Goal: Task Accomplishment & Management: Complete application form

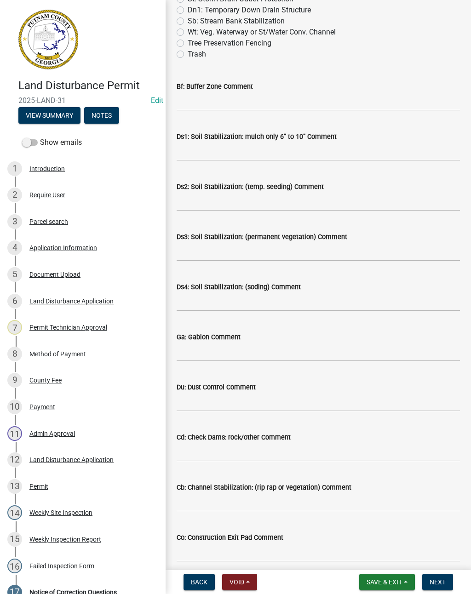
scroll to position [430, 0]
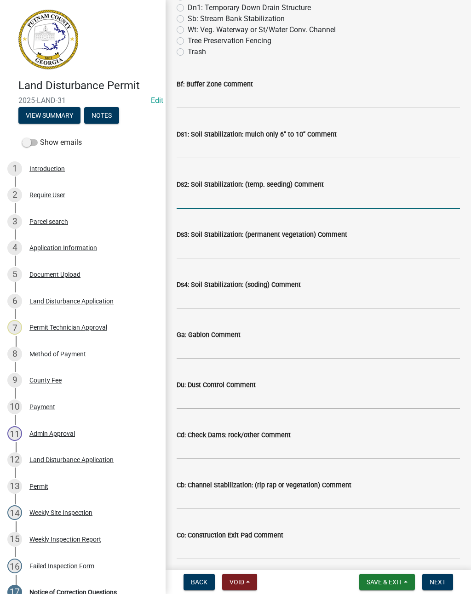
click at [216, 200] on input "Ds2: Soil Stabilization: (temp. seeding) Comment" at bounding box center [317, 199] width 283 height 19
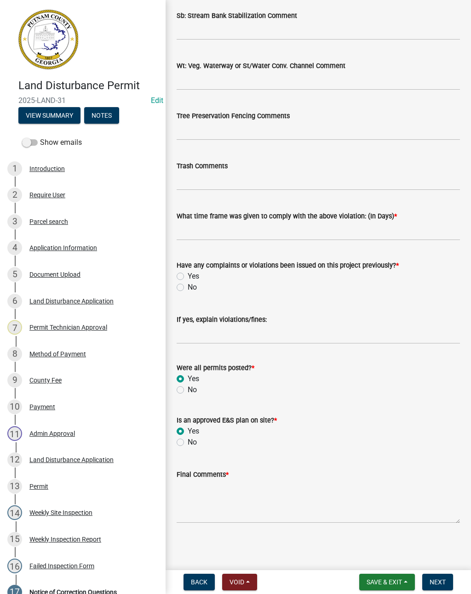
scroll to position [1450, 0]
type input "Add seed and straw"
click at [337, 499] on textarea "Final Comments *" at bounding box center [317, 501] width 283 height 43
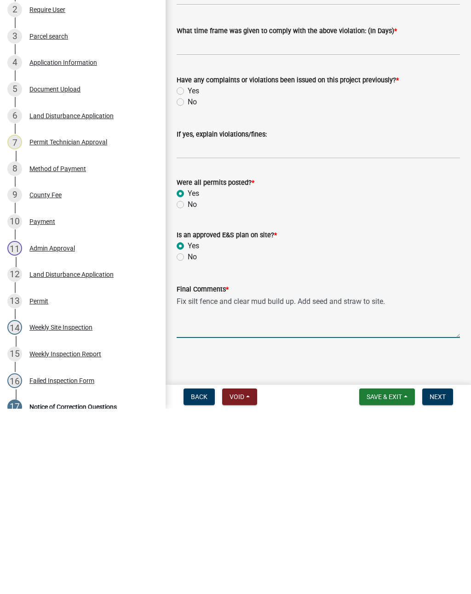
type textarea "Fix silt fence and clear mud build up. Add seed and straw to site."
click at [447, 573] on button "Next" at bounding box center [437, 581] width 31 height 17
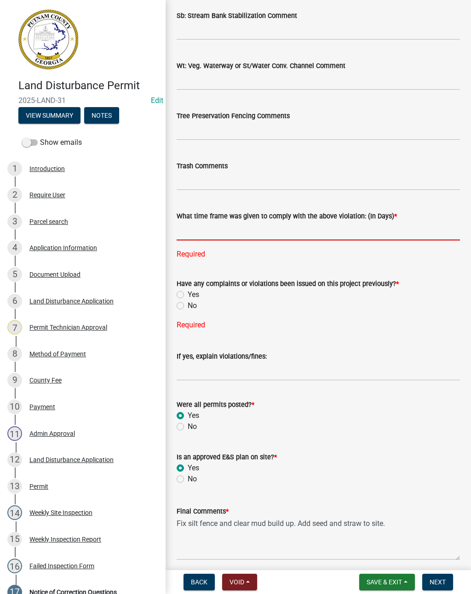
click at [253, 234] on input "text" at bounding box center [317, 230] width 283 height 19
click at [178, 297] on div "Have any complaints or violations been issued on this project previously? * Yes…" at bounding box center [317, 298] width 283 height 63
type input "5"
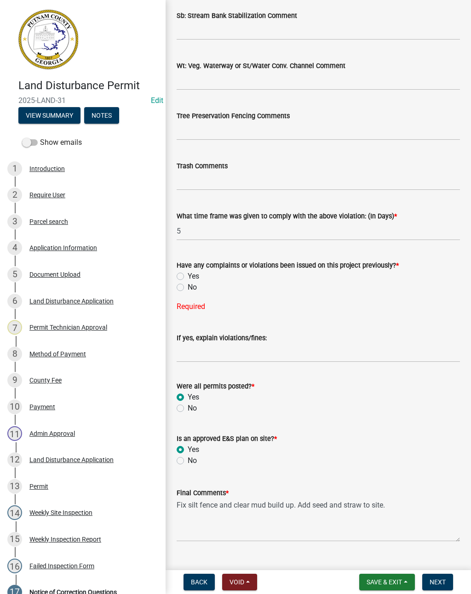
click at [187, 284] on label "No" at bounding box center [191, 287] width 9 height 11
click at [187, 284] on input "No" at bounding box center [190, 285] width 6 height 6
radio input "true"
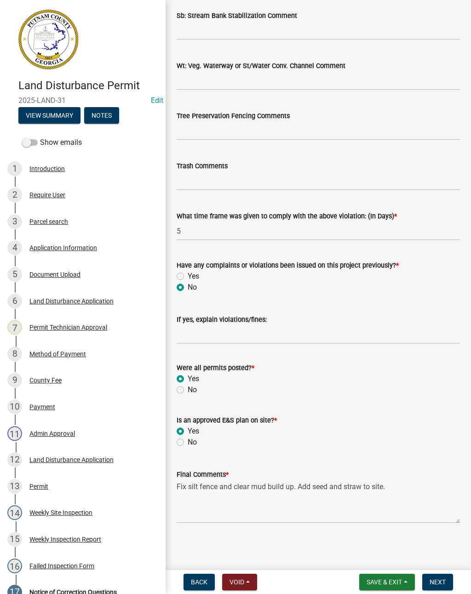
click at [444, 574] on button "Next" at bounding box center [437, 581] width 31 height 17
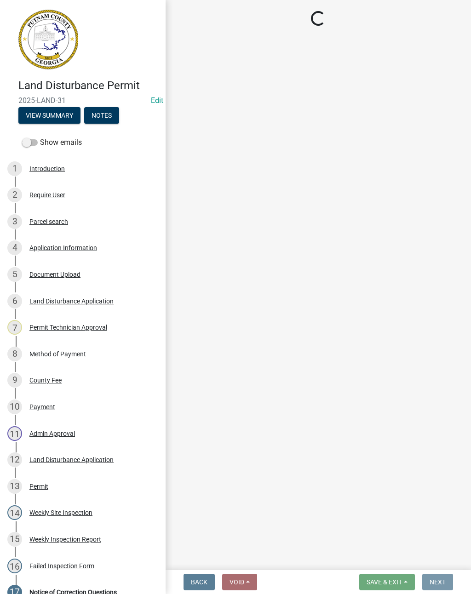
scroll to position [0, 0]
select select "af3c6edf-34d7-49be-824e-99d5d0a3954f"
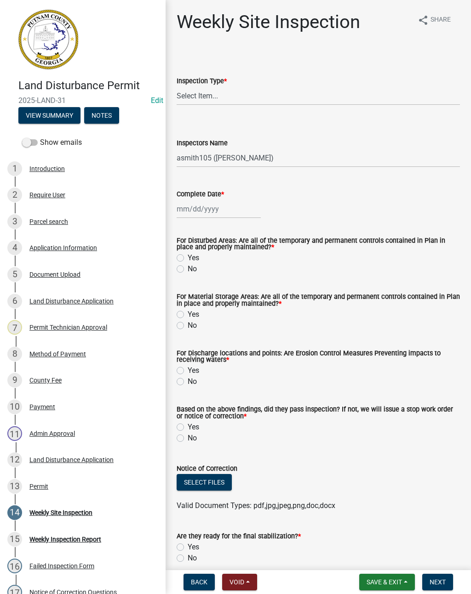
click at [396, 579] on span "Save & Exit" at bounding box center [383, 581] width 35 height 7
click at [396, 555] on button "Save & Exit" at bounding box center [378, 558] width 74 height 22
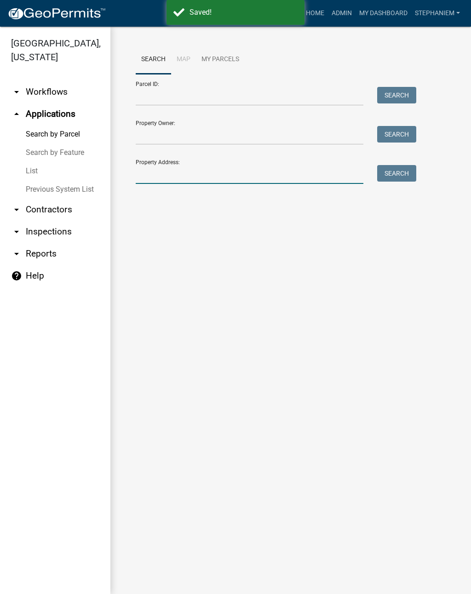
click at [276, 177] on input "Property Address:" at bounding box center [249, 174] width 227 height 19
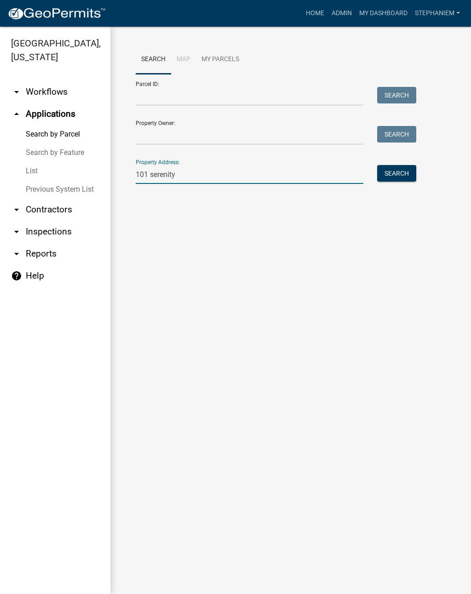
type input "101 serenity"
click at [411, 173] on button "Search" at bounding box center [396, 173] width 39 height 17
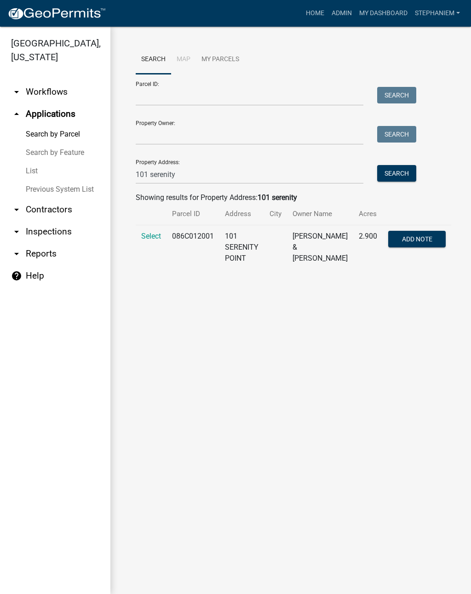
click at [150, 238] on span "Select" at bounding box center [151, 236] width 20 height 9
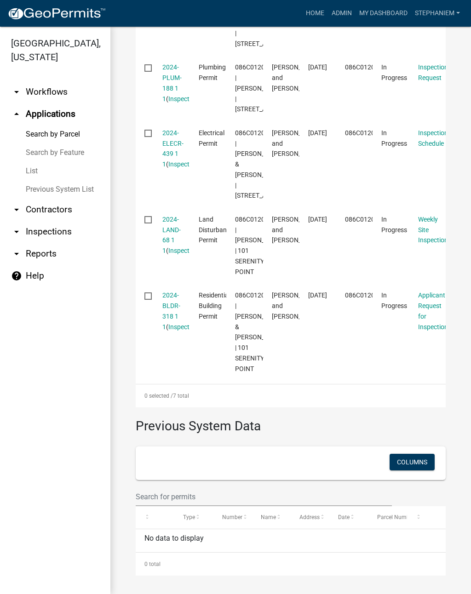
scroll to position [667, 0]
click at [173, 254] on link "2024-LAND-68 1 1" at bounding box center [171, 235] width 18 height 39
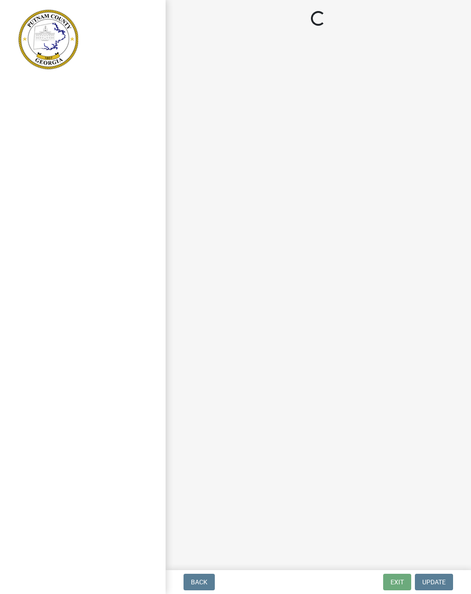
select select "af3c6edf-34d7-49be-824e-99d5d0a3954f"
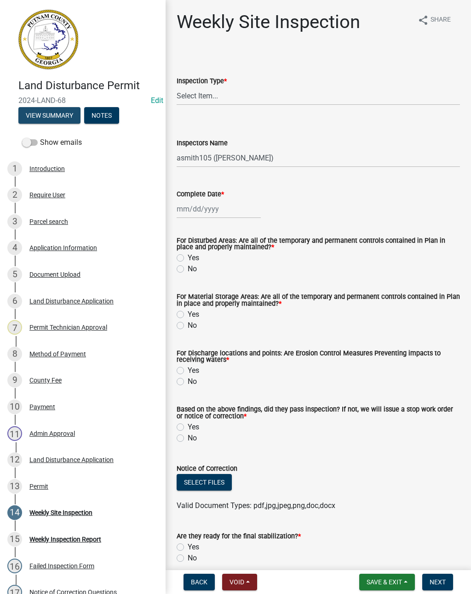
click at [52, 115] on button "View Summary" at bounding box center [49, 115] width 62 height 17
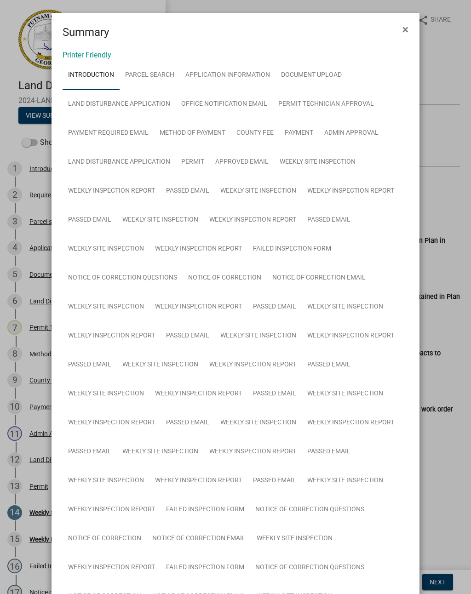
click at [404, 24] on span "×" at bounding box center [405, 29] width 6 height 13
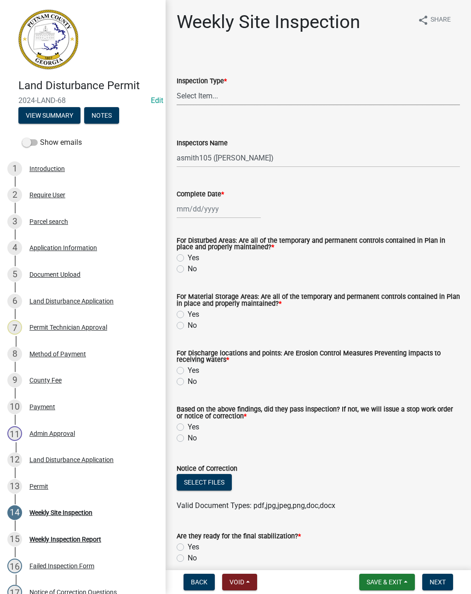
click at [245, 95] on select "Select Item... Site Inspection Initial Inspection Within 24 hours of a 0.5" sto…" at bounding box center [317, 95] width 283 height 19
select select "93c72d9c-4ccd-4a4f-9c87-9d2cfc81a2e2"
click at [215, 211] on div at bounding box center [218, 208] width 84 height 19
select select "9"
select select "2025"
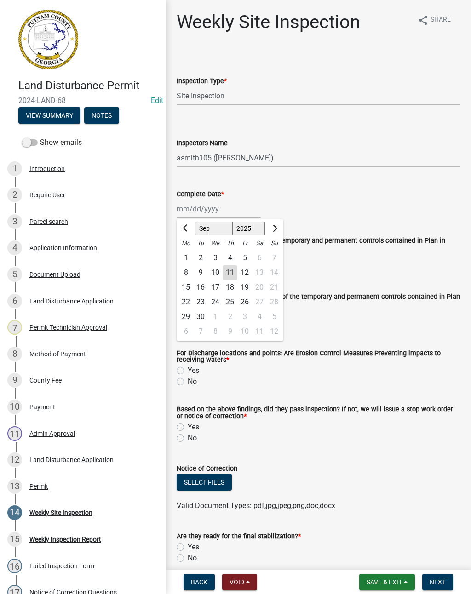
click at [184, 225] on button "Previous month" at bounding box center [185, 228] width 11 height 15
select select "8"
click at [229, 315] on div "28" at bounding box center [229, 316] width 15 height 15
type input "[DATE]"
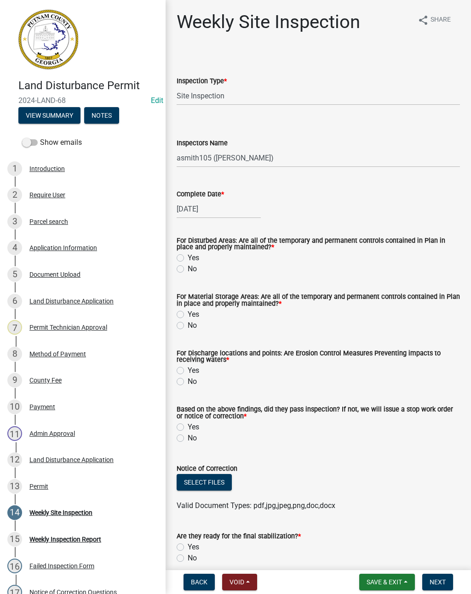
click at [187, 268] on label "No" at bounding box center [191, 268] width 9 height 11
click at [187, 268] on input "No" at bounding box center [190, 266] width 6 height 6
radio input "true"
click at [187, 318] on label "Yes" at bounding box center [192, 314] width 11 height 11
click at [187, 315] on input "Yes" at bounding box center [190, 312] width 6 height 6
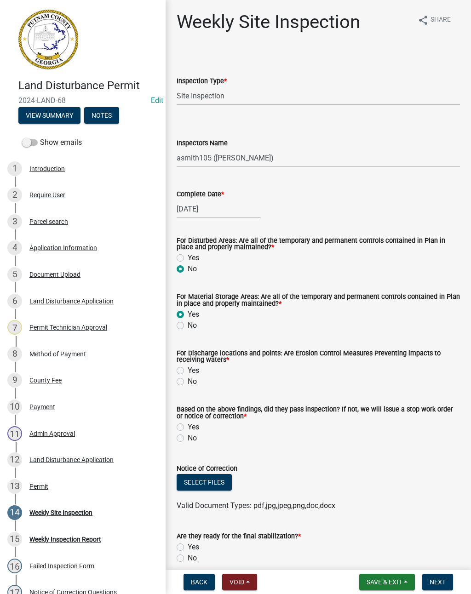
radio input "true"
click at [187, 325] on label "No" at bounding box center [191, 325] width 9 height 11
click at [187, 325] on input "No" at bounding box center [190, 323] width 6 height 6
radio input "true"
click at [187, 382] on label "No" at bounding box center [191, 381] width 9 height 11
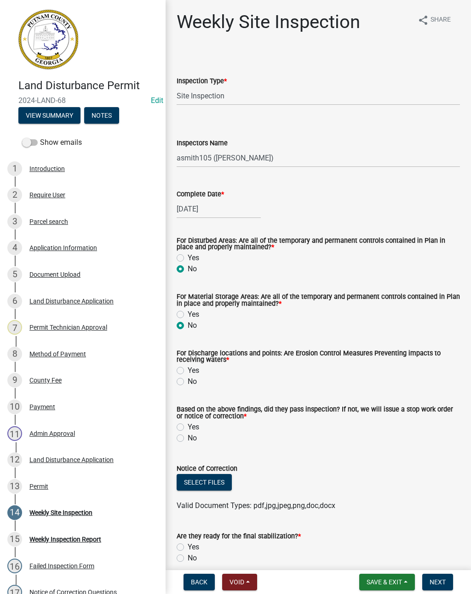
click at [187, 382] on input "No" at bounding box center [190, 379] width 6 height 6
radio input "true"
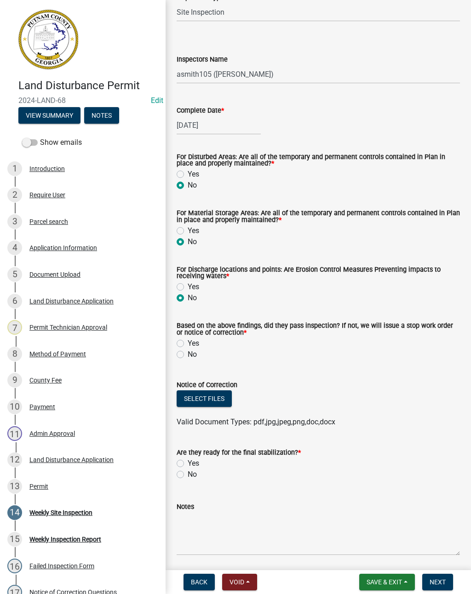
scroll to position [97, 0]
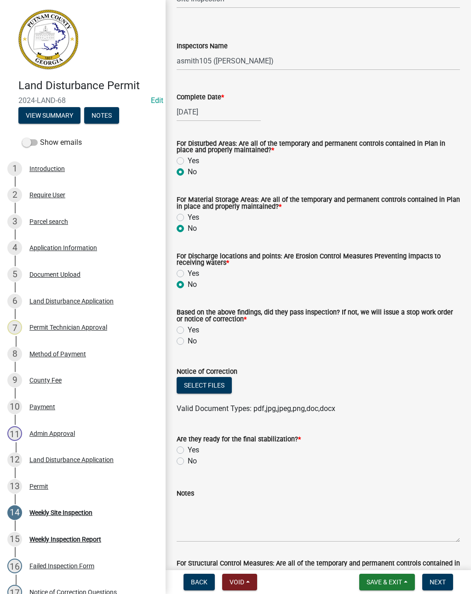
click at [177, 346] on div "No" at bounding box center [317, 340] width 283 height 11
click at [187, 339] on label "No" at bounding box center [191, 340] width 9 height 11
click at [187, 339] on input "No" at bounding box center [190, 338] width 6 height 6
radio input "true"
click at [190, 387] on button "Select files" at bounding box center [203, 385] width 55 height 17
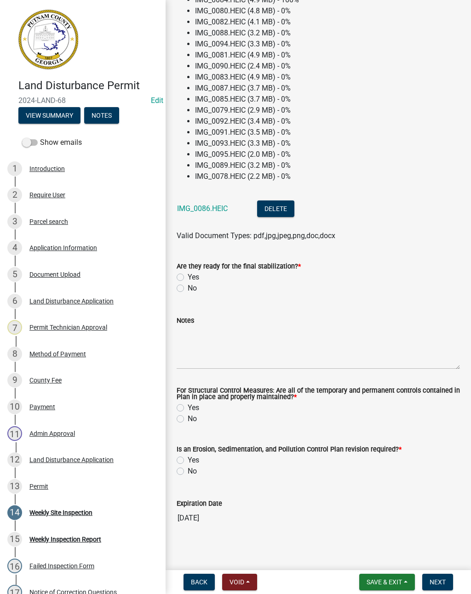
scroll to position [515, 0]
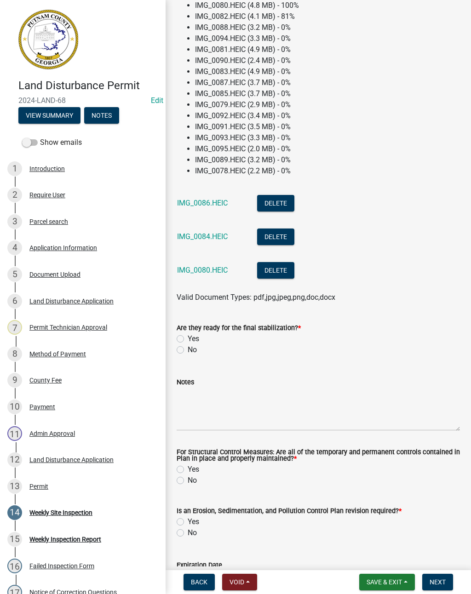
click at [187, 350] on label "No" at bounding box center [191, 349] width 9 height 11
click at [187, 350] on input "No" at bounding box center [190, 347] width 6 height 6
radio input "true"
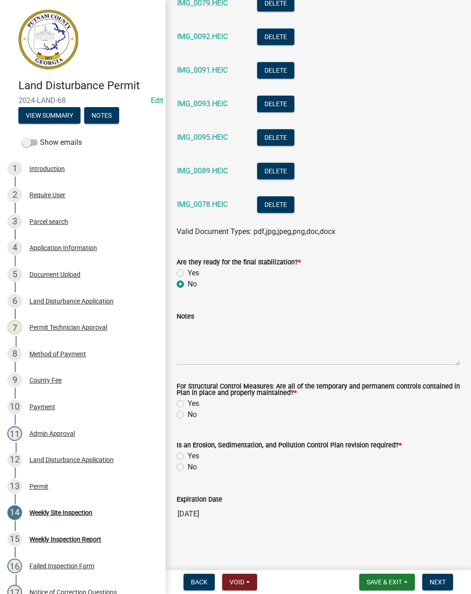
scroll to position [879, 0]
click at [199, 330] on textarea "Notes" at bounding box center [317, 343] width 283 height 43
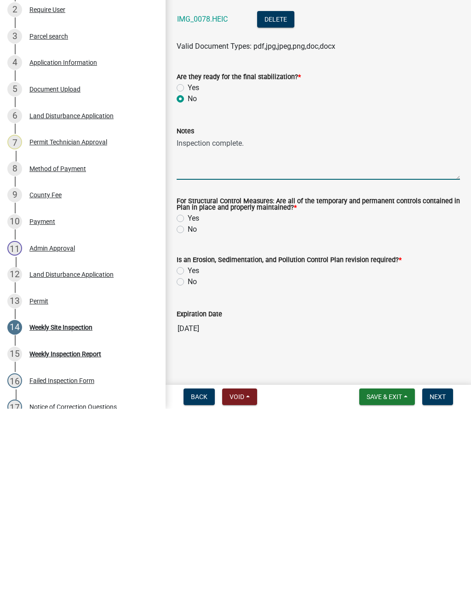
type textarea "Inspection complete."
click at [187, 409] on label "No" at bounding box center [191, 414] width 9 height 11
click at [187, 409] on input "No" at bounding box center [190, 412] width 6 height 6
radio input "true"
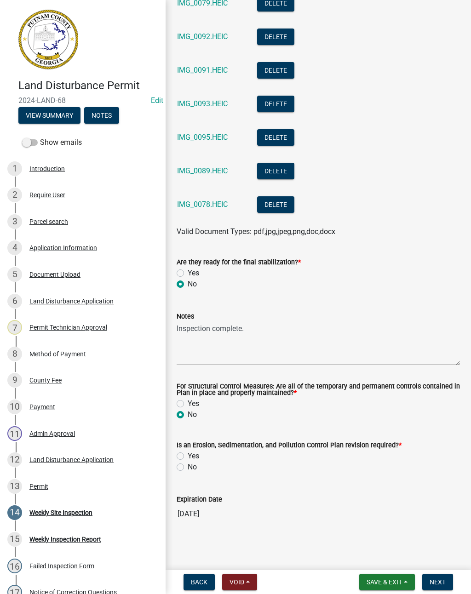
click at [187, 464] on label "No" at bounding box center [191, 466] width 9 height 11
click at [187, 464] on input "No" at bounding box center [190, 464] width 6 height 6
radio input "true"
click at [368, 334] on textarea "Inspection complete." at bounding box center [317, 343] width 283 height 43
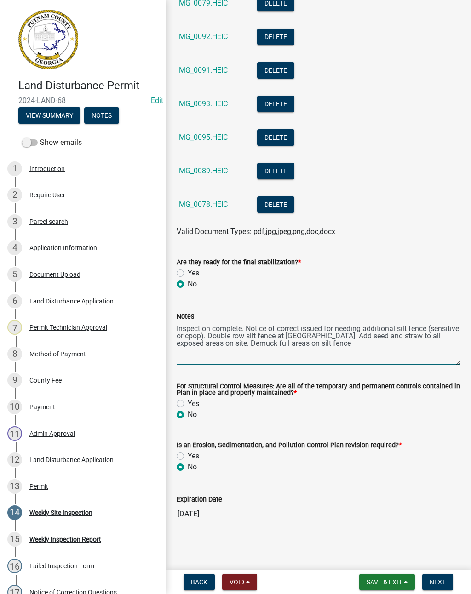
type textarea "Inspection complete. Notice of correct issued for needing additional silt fence…"
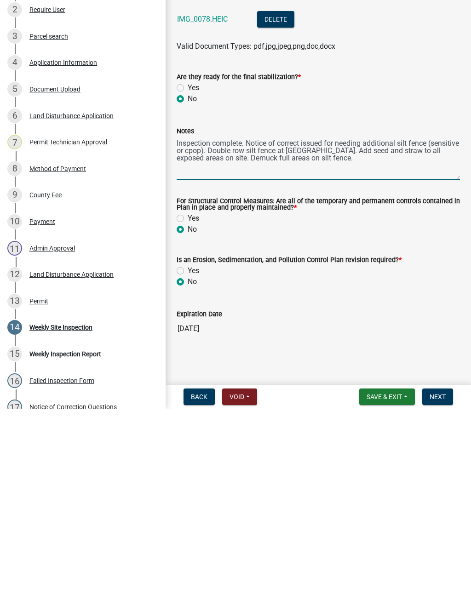
scroll to position [874, 0]
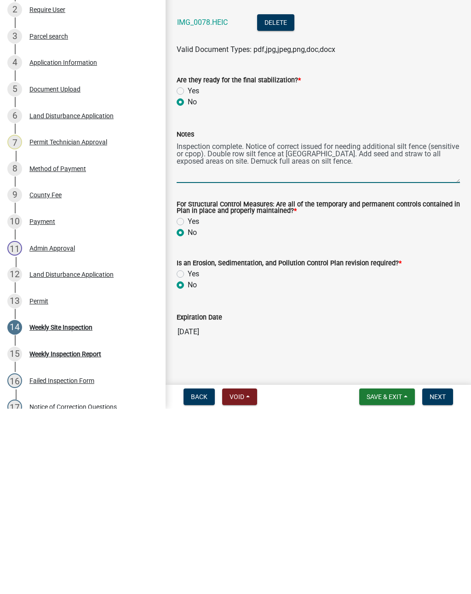
click at [442, 573] on button "Next" at bounding box center [437, 581] width 31 height 17
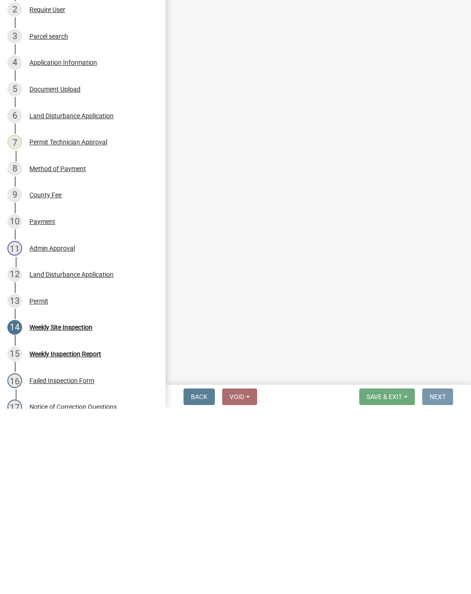
scroll to position [0, 0]
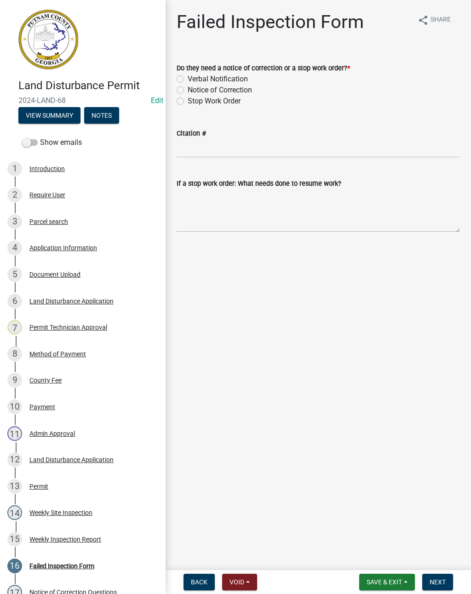
click at [187, 92] on label "Notice of Correction" at bounding box center [219, 90] width 64 height 11
click at [187, 91] on input "Notice of Correction" at bounding box center [190, 88] width 6 height 6
radio input "true"
click at [436, 581] on span "Next" at bounding box center [437, 581] width 16 height 7
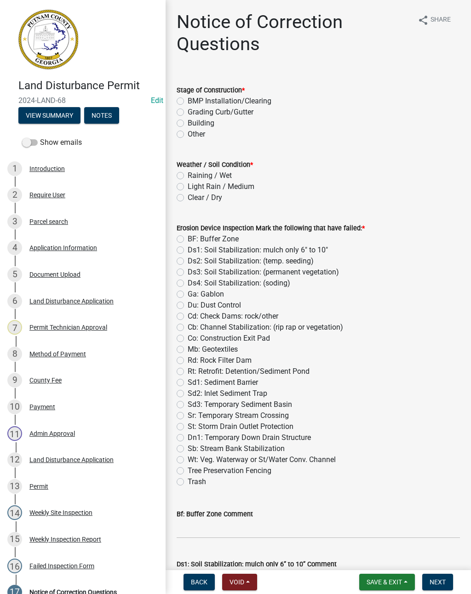
click at [187, 125] on label "Building" at bounding box center [200, 123] width 27 height 11
click at [187, 124] on input "Building" at bounding box center [190, 121] width 6 height 6
radio input "true"
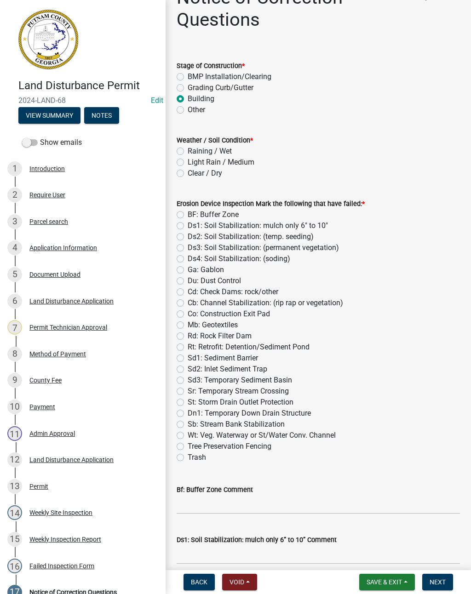
scroll to position [26, 0]
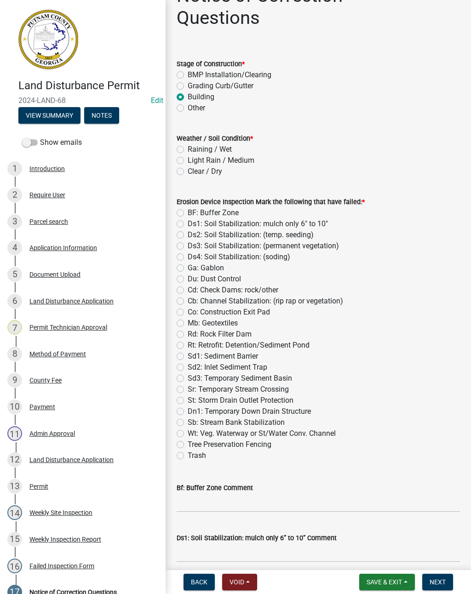
click at [187, 173] on label "Clear / Dry" at bounding box center [204, 171] width 34 height 11
click at [187, 172] on input "Clear / Dry" at bounding box center [190, 169] width 6 height 6
radio input "true"
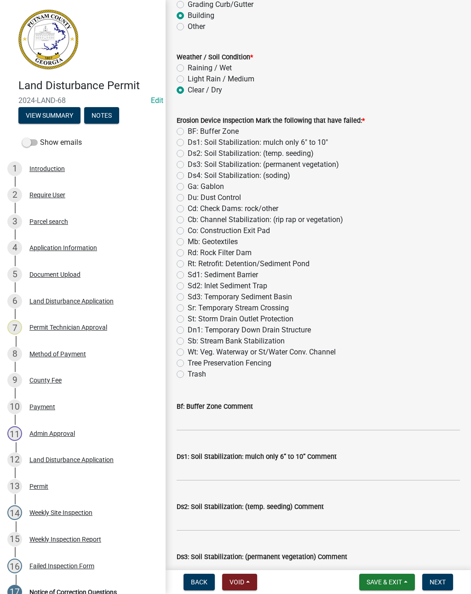
scroll to position [109, 0]
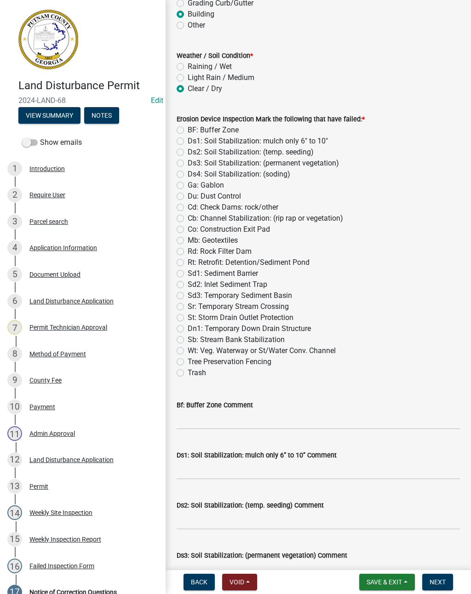
click at [187, 273] on label "Sd1: Sediment Barrier" at bounding box center [222, 273] width 70 height 11
click at [187, 273] on input "Sd1: Sediment Barrier" at bounding box center [190, 271] width 6 height 6
radio input "true"
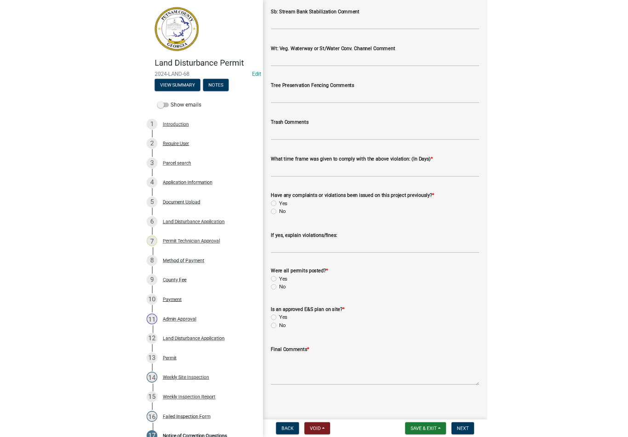
scroll to position [1450, 0]
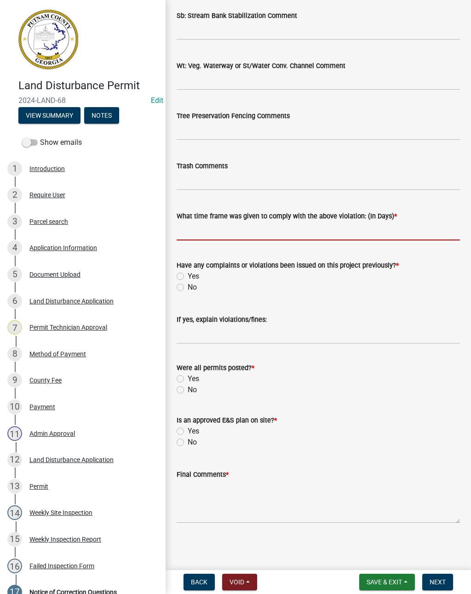
click at [251, 221] on input "text" at bounding box center [317, 230] width 283 height 19
type input "3 days"
click at [187, 284] on label "No" at bounding box center [191, 287] width 9 height 11
click at [187, 284] on input "No" at bounding box center [190, 285] width 6 height 6
radio input "true"
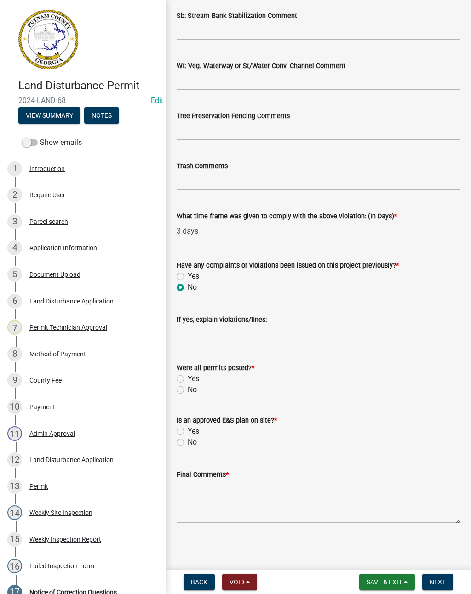
type input "3"
radio input "true"
click at [180, 373] on div "Yes" at bounding box center [317, 378] width 283 height 11
click at [187, 380] on label "Yes" at bounding box center [192, 378] width 11 height 11
click at [187, 379] on input "Yes" at bounding box center [190, 376] width 6 height 6
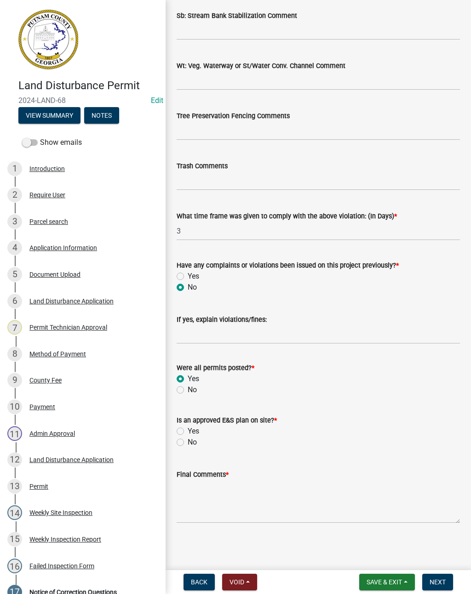
radio input "true"
click at [187, 431] on label "Yes" at bounding box center [192, 431] width 11 height 11
click at [187, 431] on input "Yes" at bounding box center [190, 429] width 6 height 6
radio input "true"
click at [220, 501] on textarea "Final Comments *" at bounding box center [317, 501] width 283 height 43
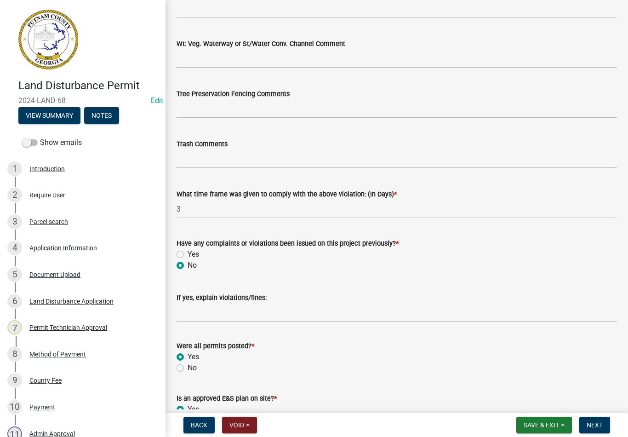
scroll to position [1585, 0]
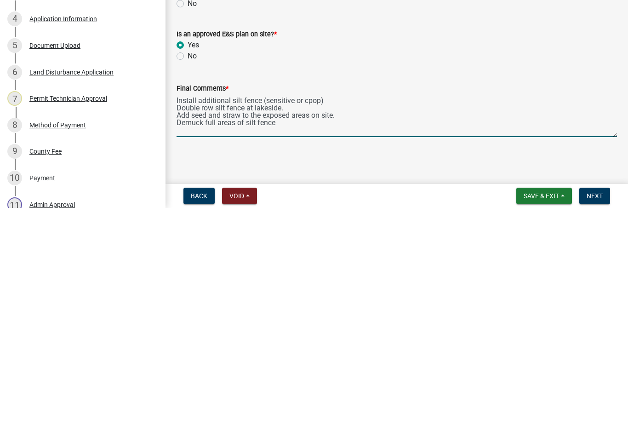
type textarea "Install additional silt fence (sensitive or cpop) Double row silt fence at lake…"
click at [470, 416] on button "Next" at bounding box center [594, 424] width 31 height 17
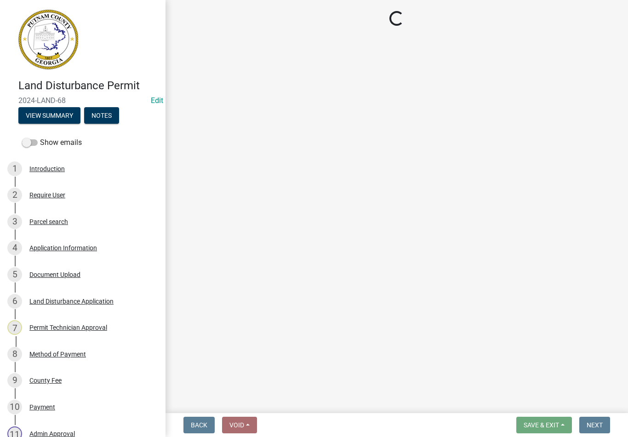
select select "af3c6edf-34d7-49be-824e-99d5d0a3954f"
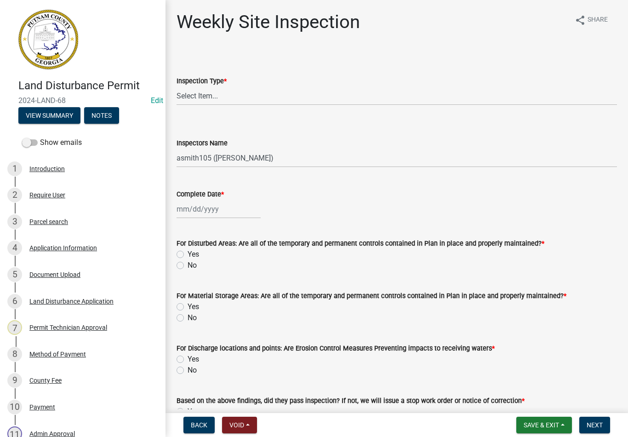
click at [470, 432] on button "Save & Exit" at bounding box center [544, 424] width 56 height 17
click at [470, 402] on button "Save & Exit" at bounding box center [535, 401] width 74 height 22
